Goal: Task Accomplishment & Management: Manage account settings

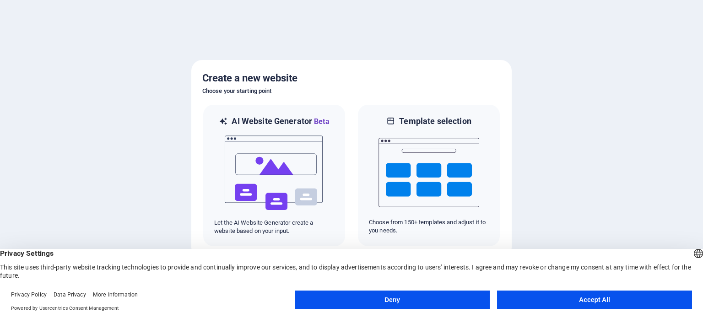
click at [551, 295] on button "Accept All" at bounding box center [594, 300] width 195 height 18
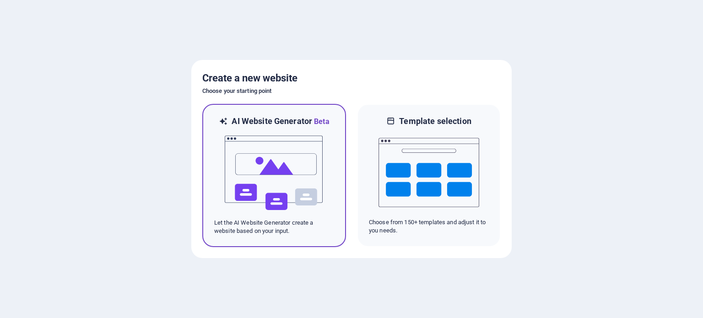
click at [277, 160] on img at bounding box center [274, 173] width 101 height 92
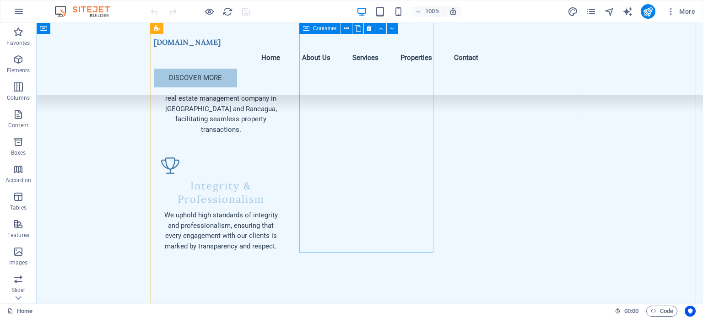
scroll to position [1419, 0]
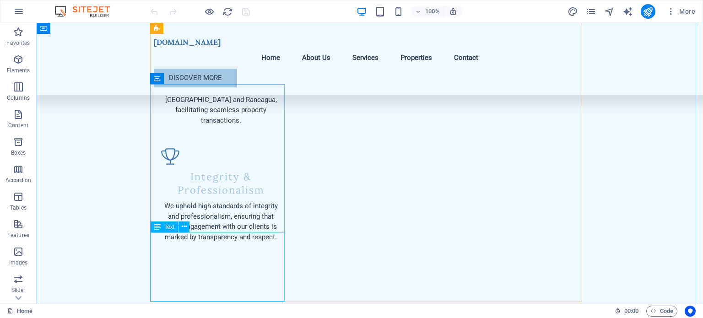
click at [161, 228] on div "Text" at bounding box center [164, 227] width 27 height 11
click at [182, 228] on icon at bounding box center [184, 227] width 5 height 10
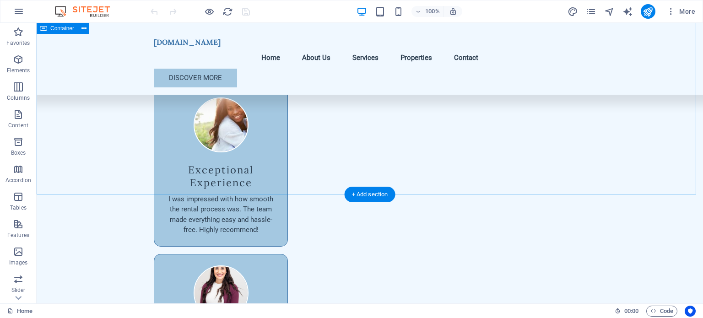
scroll to position [3723, 0]
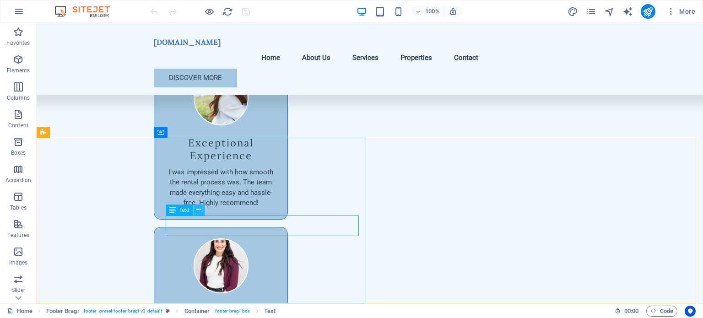
click at [200, 209] on icon at bounding box center [198, 210] width 5 height 10
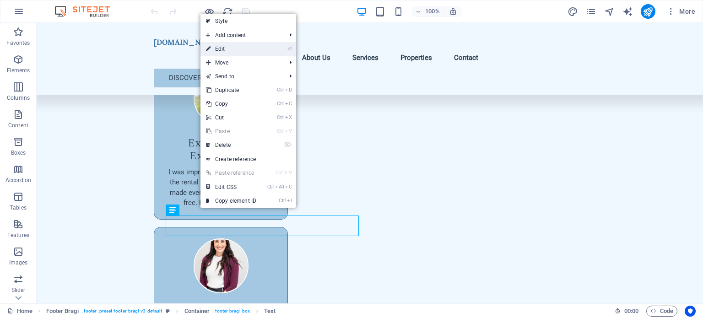
click at [226, 52] on link "⏎ Edit" at bounding box center [230, 49] width 61 height 14
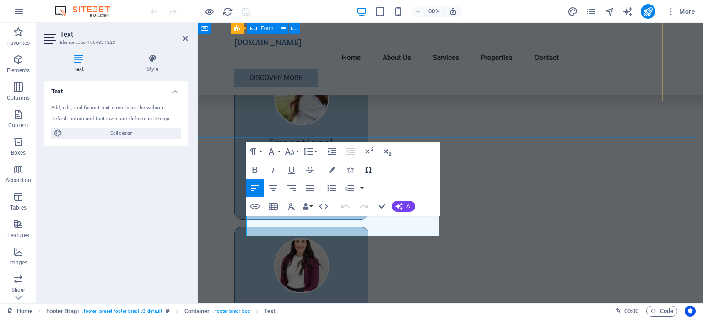
scroll to position [3690, 0]
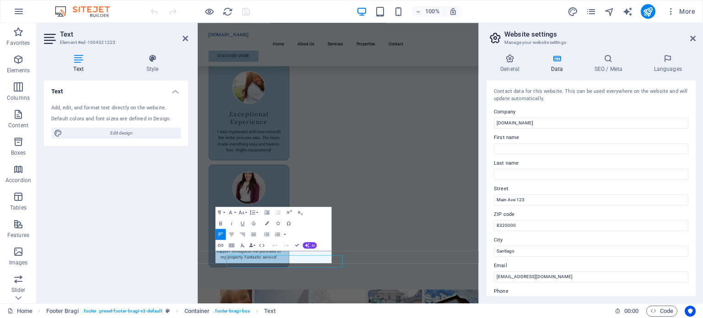
scroll to position [3496, 0]
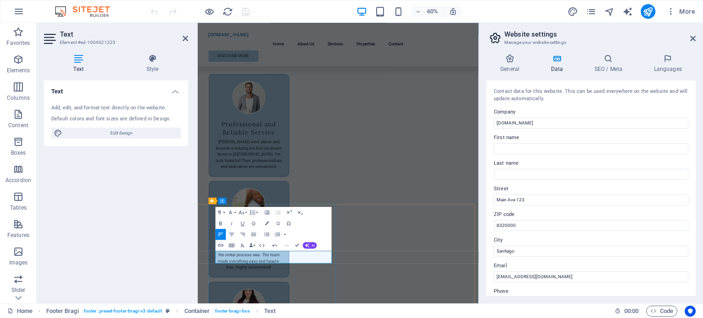
click at [536, 199] on input "Main Ave 123" at bounding box center [591, 200] width 195 height 11
drag, startPoint x: 536, startPoint y: 199, endPoint x: 489, endPoint y: 200, distance: 47.1
click at [489, 200] on div "Contact data for this website. This can be used everywhere on the website and w…" at bounding box center [590, 189] width 209 height 216
type input "Huerfanos 1160 Of.1102"
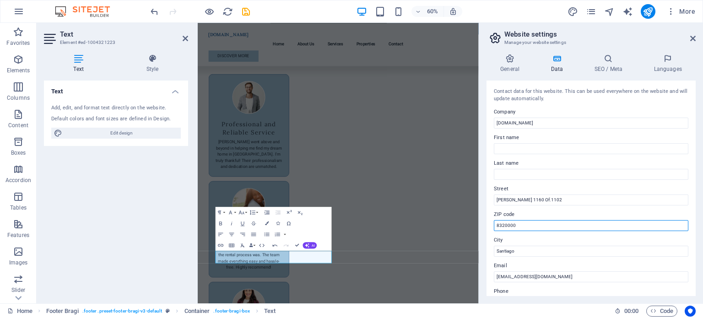
drag, startPoint x: 516, startPoint y: 227, endPoint x: 492, endPoint y: 228, distance: 24.3
click at [492, 228] on div "Contact data for this website. This can be used everywhere on the website and w…" at bounding box center [590, 189] width 209 height 216
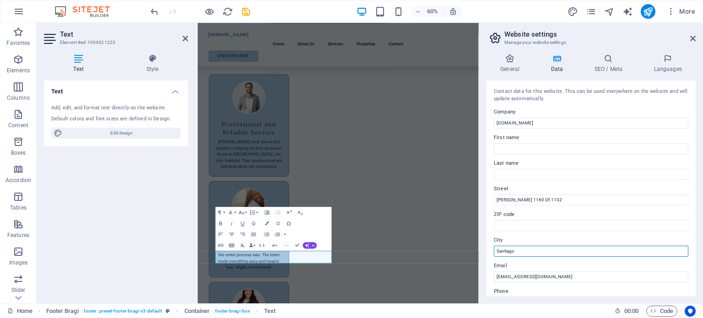
click at [514, 251] on input "Santiago" at bounding box center [591, 251] width 195 height 11
type input "Santiago de Chile"
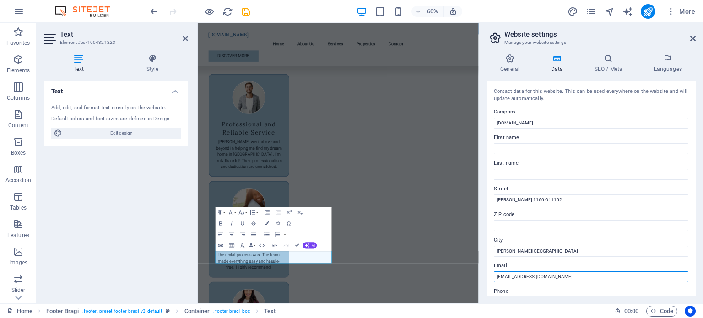
drag, startPoint x: 588, startPoint y: 276, endPoint x: 492, endPoint y: 285, distance: 96.0
click at [492, 285] on div "Contact data for this website. This can be used everywhere on the website and w…" at bounding box center [590, 189] width 209 height 216
click at [505, 277] on input "info@mpgestiondebienesraices.cl" at bounding box center [591, 276] width 195 height 11
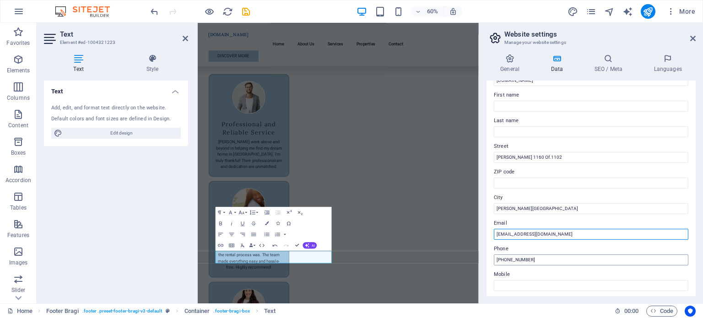
scroll to position [46, 0]
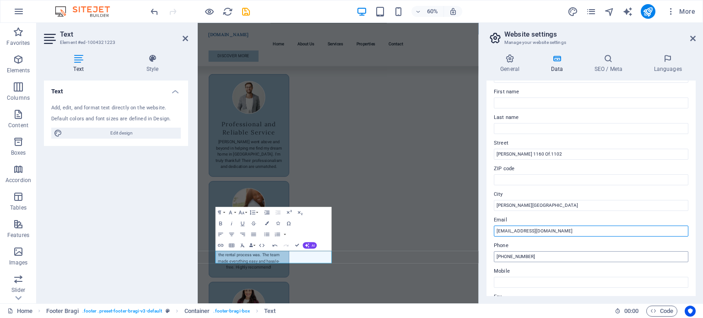
type input "Contacto@mpgestiondebienesraices.cl"
drag, startPoint x: 538, startPoint y: 257, endPoint x: 505, endPoint y: 261, distance: 33.2
click at [505, 261] on input "+56 2 1234 5678" at bounding box center [591, 256] width 195 height 11
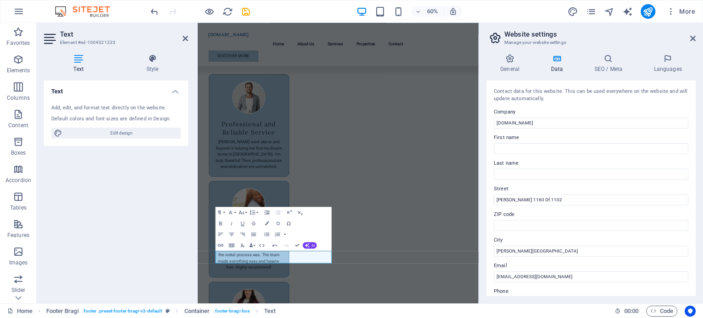
scroll to position [0, 0]
type input "+56 977951714"
click at [508, 66] on h4 "General" at bounding box center [511, 63] width 50 height 19
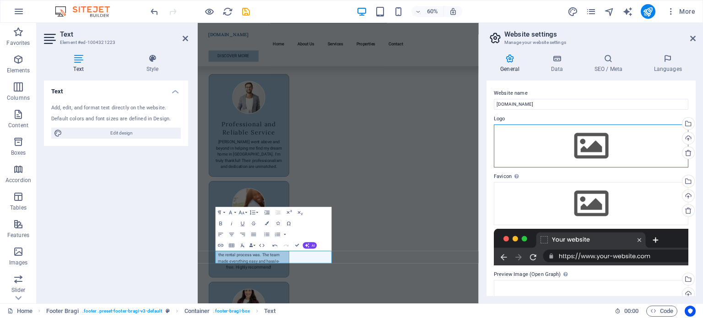
click at [589, 138] on div "Drag files here, click to choose files or select files from Files or our free s…" at bounding box center [591, 145] width 195 height 43
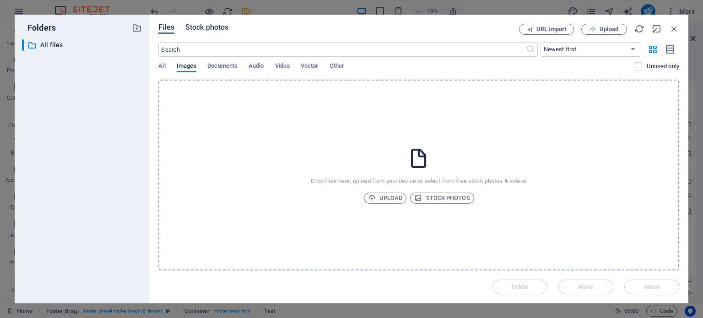
click at [192, 30] on span "Stock photos" at bounding box center [206, 27] width 43 height 11
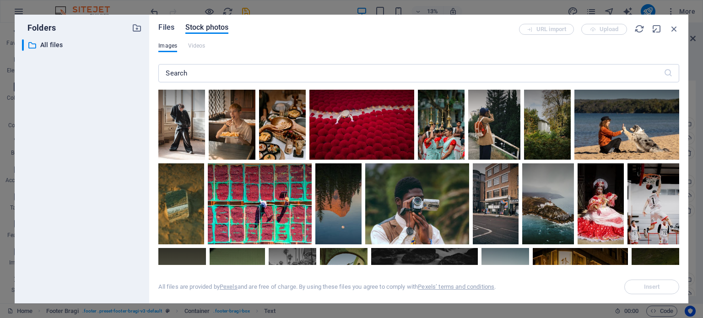
click at [164, 31] on span "Files" at bounding box center [166, 27] width 16 height 11
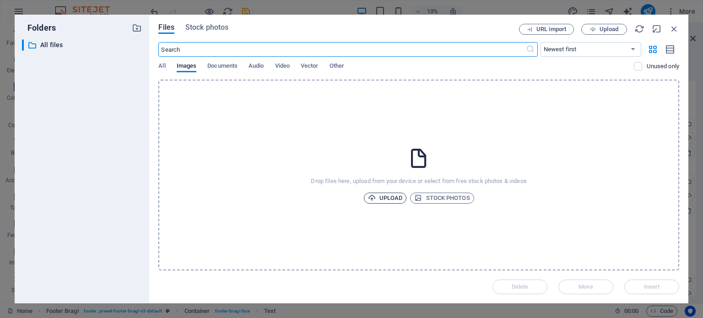
click at [393, 194] on span "Upload" at bounding box center [385, 198] width 35 height 11
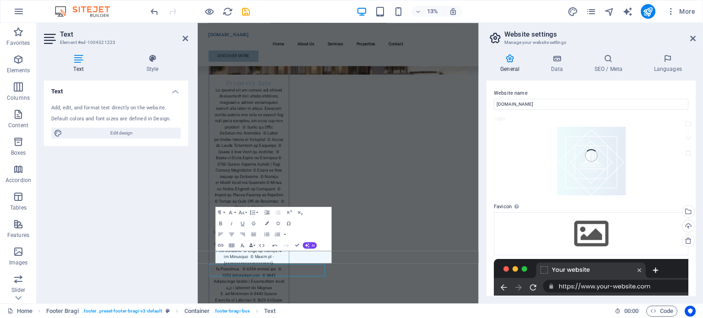
scroll to position [3496, 0]
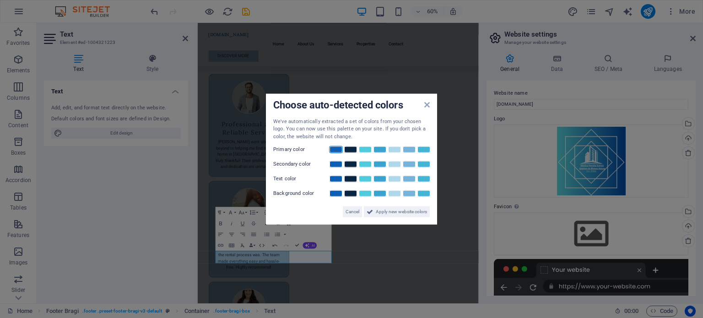
click at [335, 148] on link at bounding box center [336, 149] width 14 height 7
click at [399, 195] on link at bounding box center [395, 193] width 14 height 7
click at [366, 163] on link at bounding box center [365, 164] width 14 height 7
click at [351, 180] on link at bounding box center [351, 178] width 14 height 7
click at [351, 211] on span "Cancel" at bounding box center [353, 211] width 14 height 11
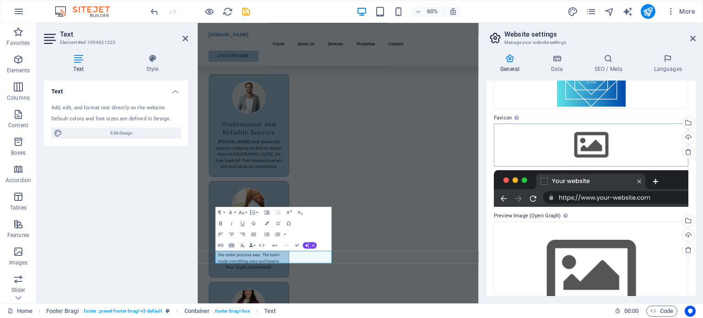
scroll to position [92, 0]
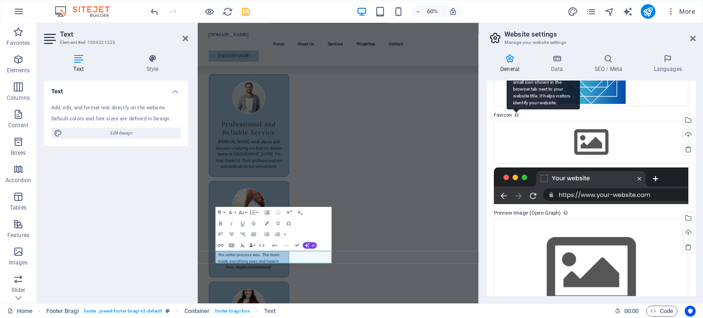
click at [516, 109] on div "Set the favicon of your website here. A favicon is a small icon shown in the br…" at bounding box center [543, 85] width 73 height 48
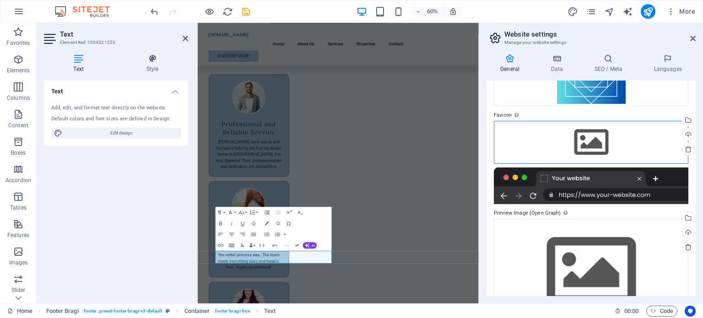
click at [589, 147] on div "Drag files here, click to choose files or select files from Files or our free s…" at bounding box center [591, 142] width 195 height 43
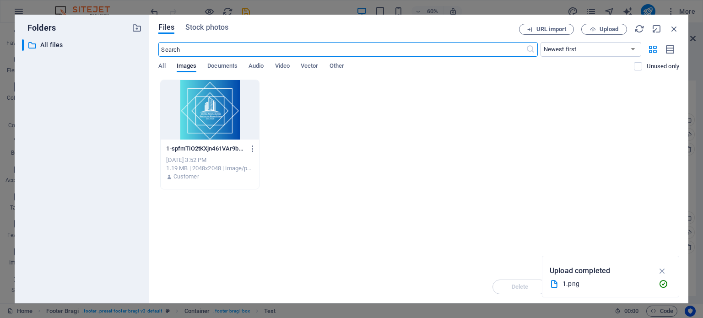
scroll to position [1777, 0]
click at [236, 116] on div at bounding box center [210, 109] width 98 height 59
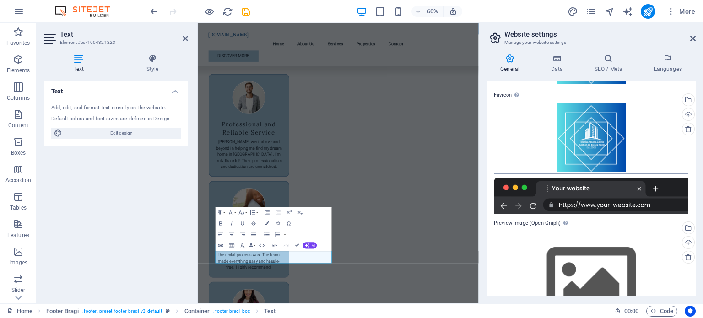
scroll to position [0, 0]
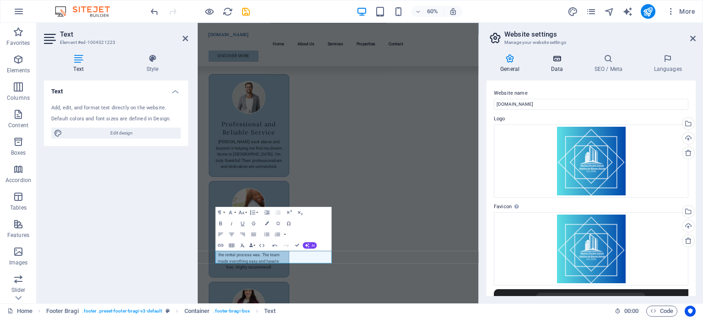
click at [556, 64] on h4 "Data" at bounding box center [558, 63] width 43 height 19
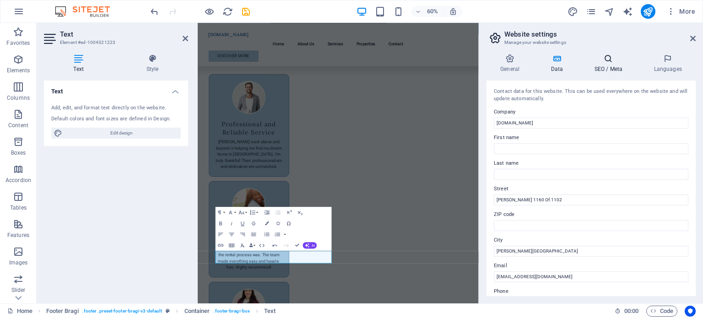
click at [612, 68] on h4 "SEO / Meta" at bounding box center [609, 63] width 59 height 19
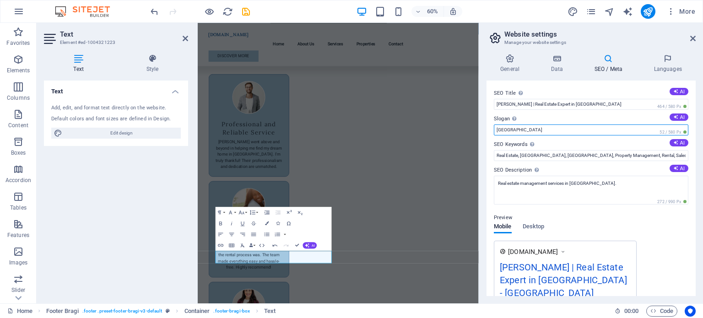
click at [516, 128] on input "Berlin" at bounding box center [591, 129] width 195 height 11
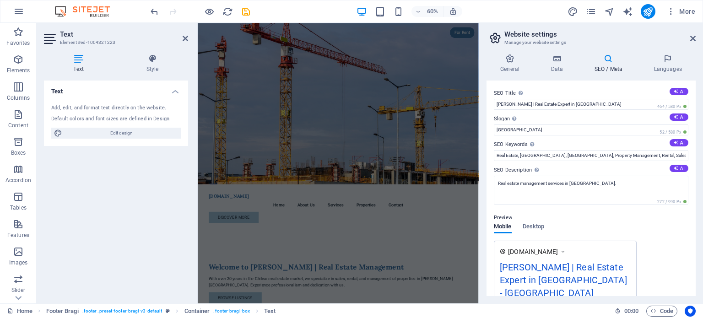
drag, startPoint x: 660, startPoint y: 310, endPoint x: 713, endPoint y: 27, distance: 287.7
